Goal: Task Accomplishment & Management: Use online tool/utility

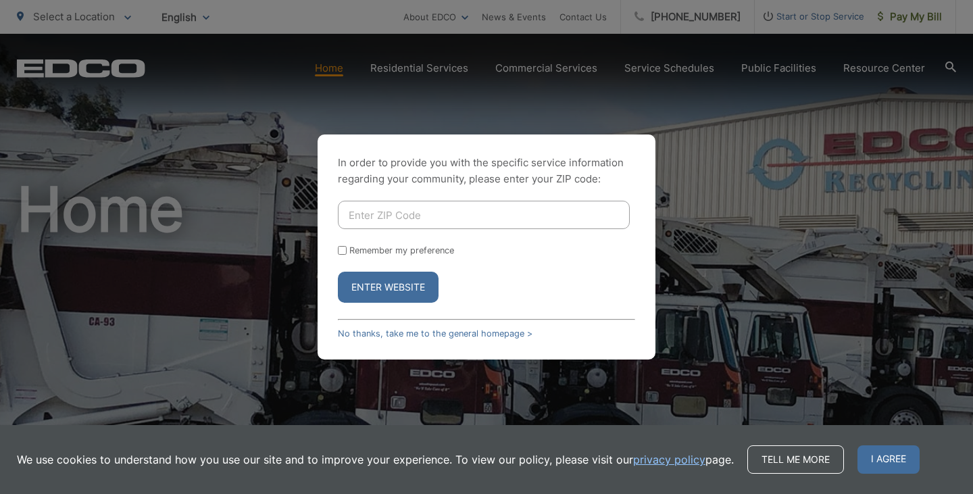
click at [413, 223] on input "Enter ZIP Code" at bounding box center [484, 215] width 292 height 28
type input "92082"
click at [338, 271] on button "Enter Website" at bounding box center [388, 286] width 101 height 31
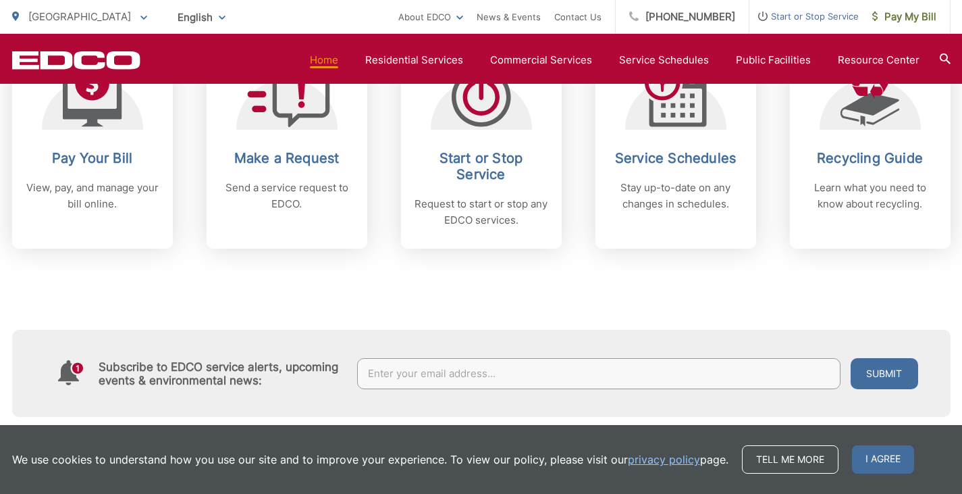
scroll to position [627, 0]
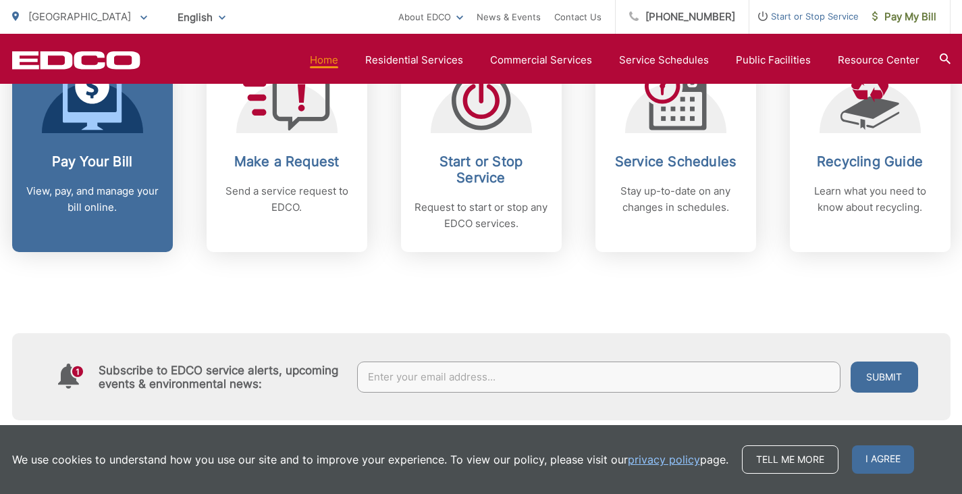
click at [118, 192] on p "View, pay, and manage your bill online." at bounding box center [93, 199] width 134 height 32
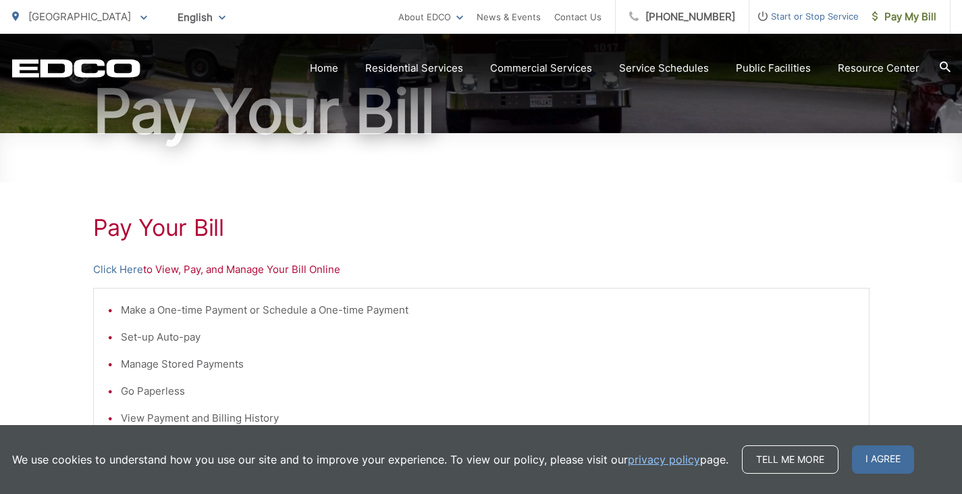
scroll to position [144, 0]
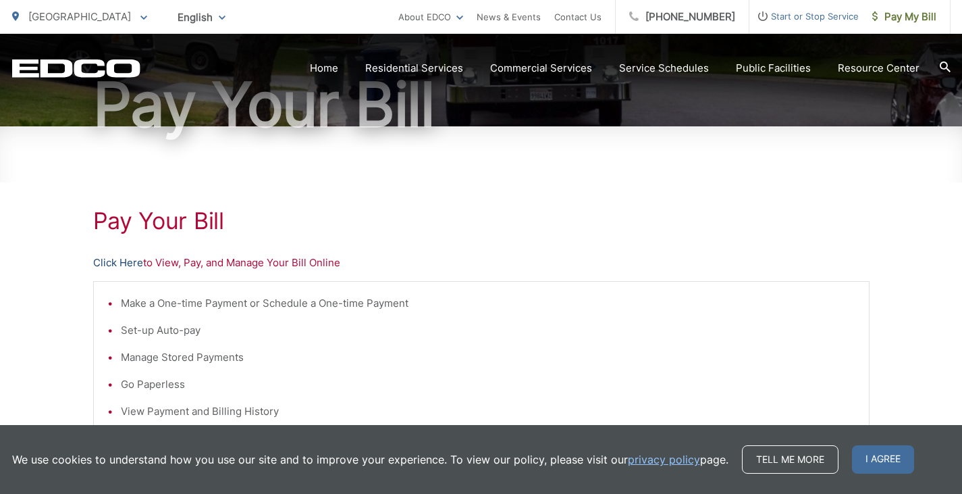
click at [120, 261] on link "Click Here" at bounding box center [118, 263] width 50 height 16
